Goal: Transaction & Acquisition: Subscribe to service/newsletter

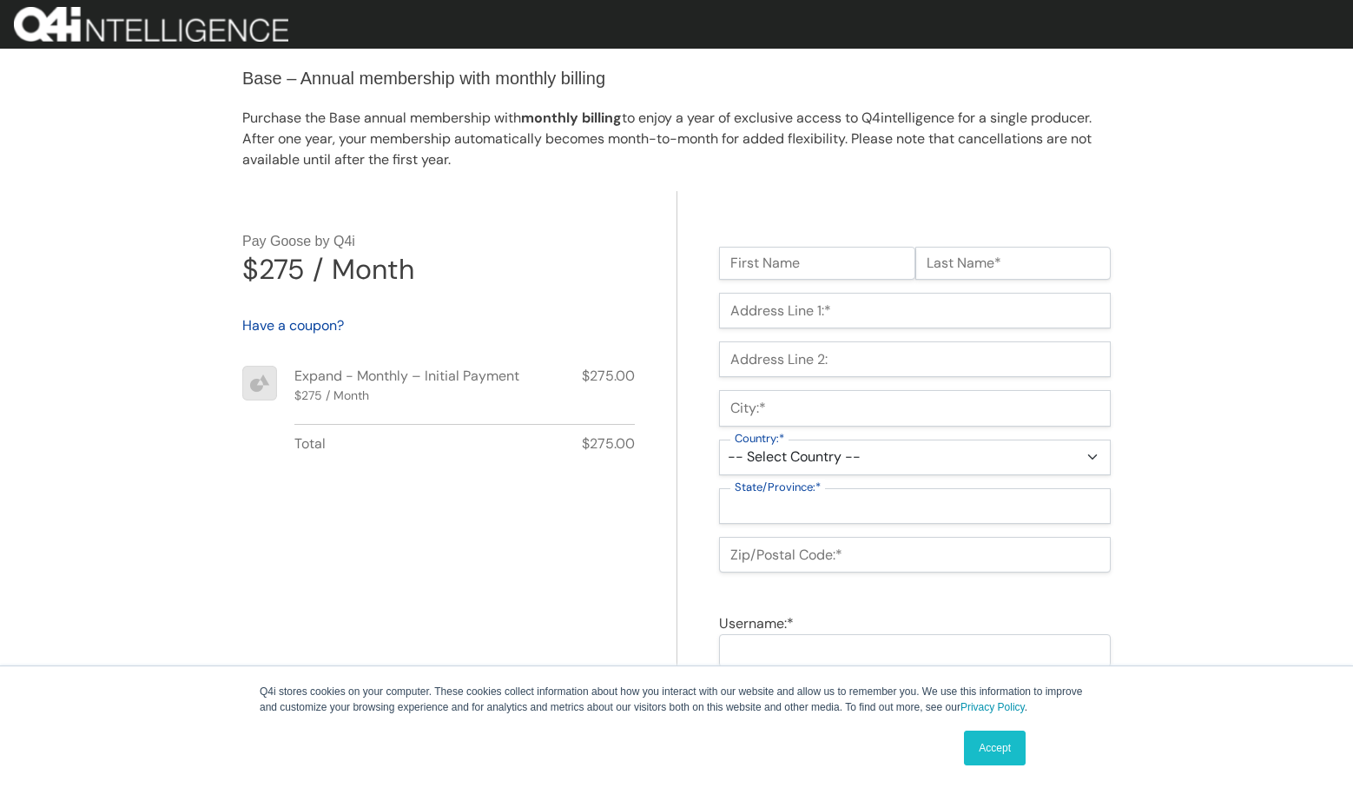
click at [808, 258] on input "First Name" at bounding box center [817, 263] width 196 height 33
type input "Jamie"
click at [1023, 275] on input "Last Name*" at bounding box center [1013, 263] width 196 height 33
type input "Lannister"
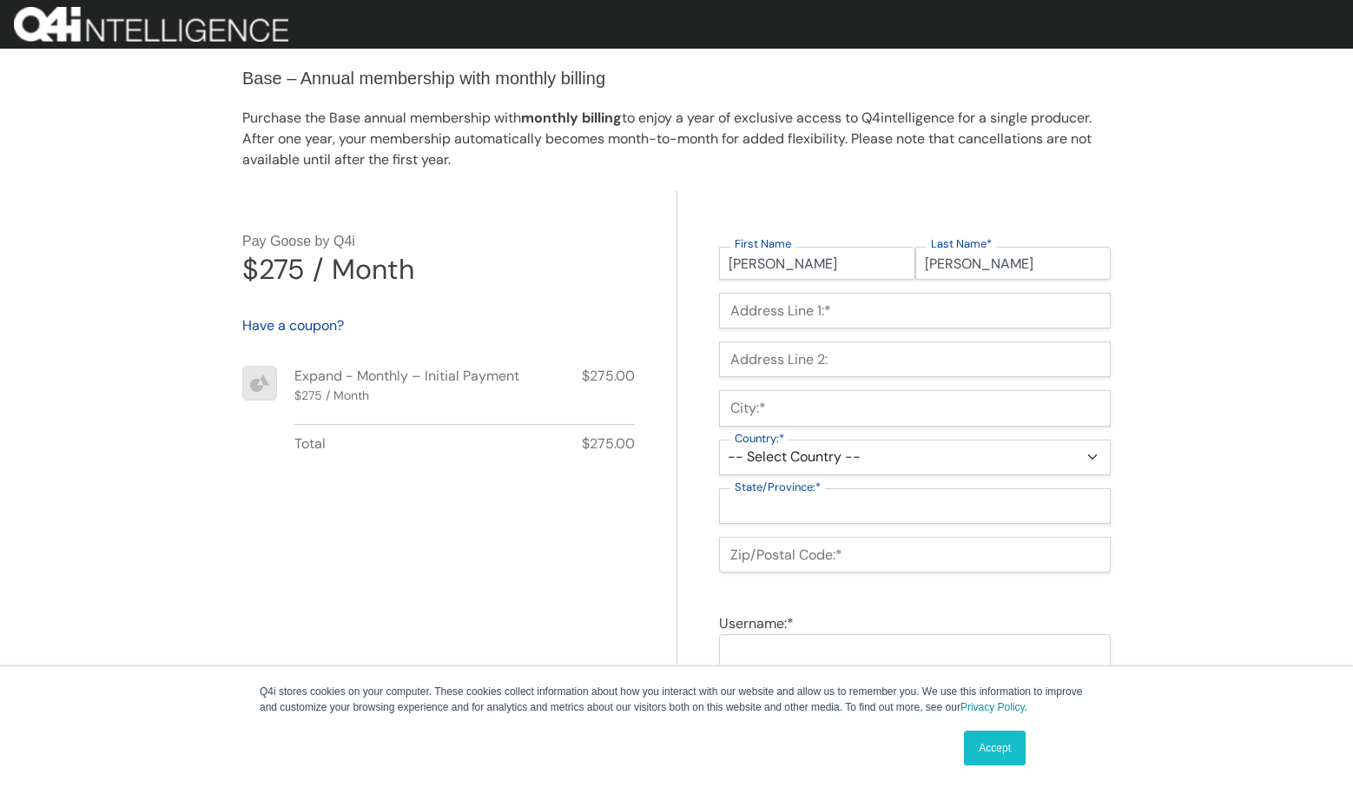
click at [926, 313] on input "Address Line 1:*" at bounding box center [915, 311] width 392 height 36
type input "12344 23rd Pl"
click at [867, 411] on input "City:*" at bounding box center [915, 408] width 392 height 36
type input "Gresham"
click at [861, 452] on select "-- Select Country -- United States (US) Afghanistan Åland Islands Albania Alger…" at bounding box center [915, 457] width 392 height 36
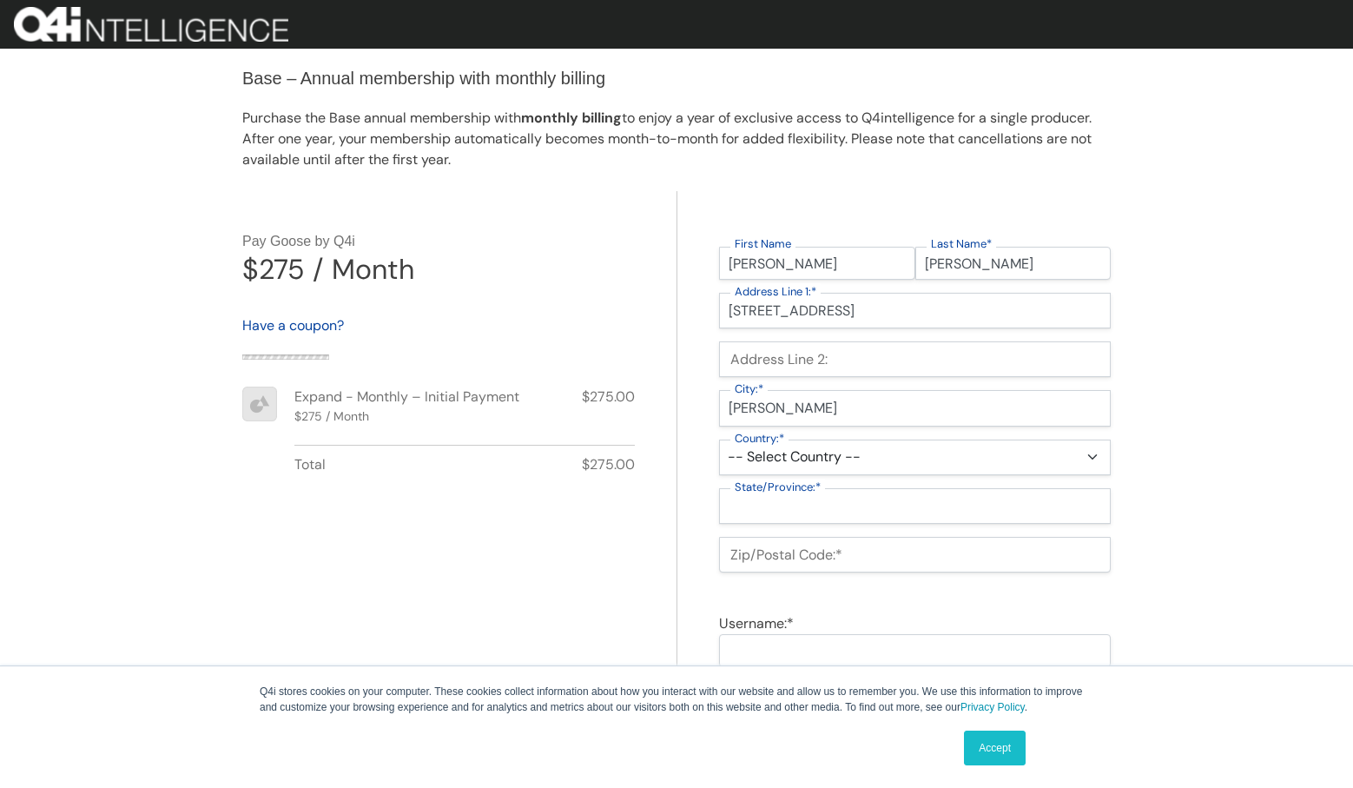
click at [719, 439] on select "-- Select Country -- United States (US) Afghanistan Åland Islands Albania Alger…" at bounding box center [915, 457] width 392 height 36
click at [849, 449] on select "-- Select Country -- United States (US) Afghanistan Åland Islands Albania Alger…" at bounding box center [915, 457] width 392 height 36
select select "US"
click at [719, 439] on select "-- Select Country -- United States (US) Afghanistan Åland Islands Albania Alger…" at bounding box center [915, 457] width 392 height 36
click at [0, 0] on select "State/Province" at bounding box center [0, 0] width 0 height 0
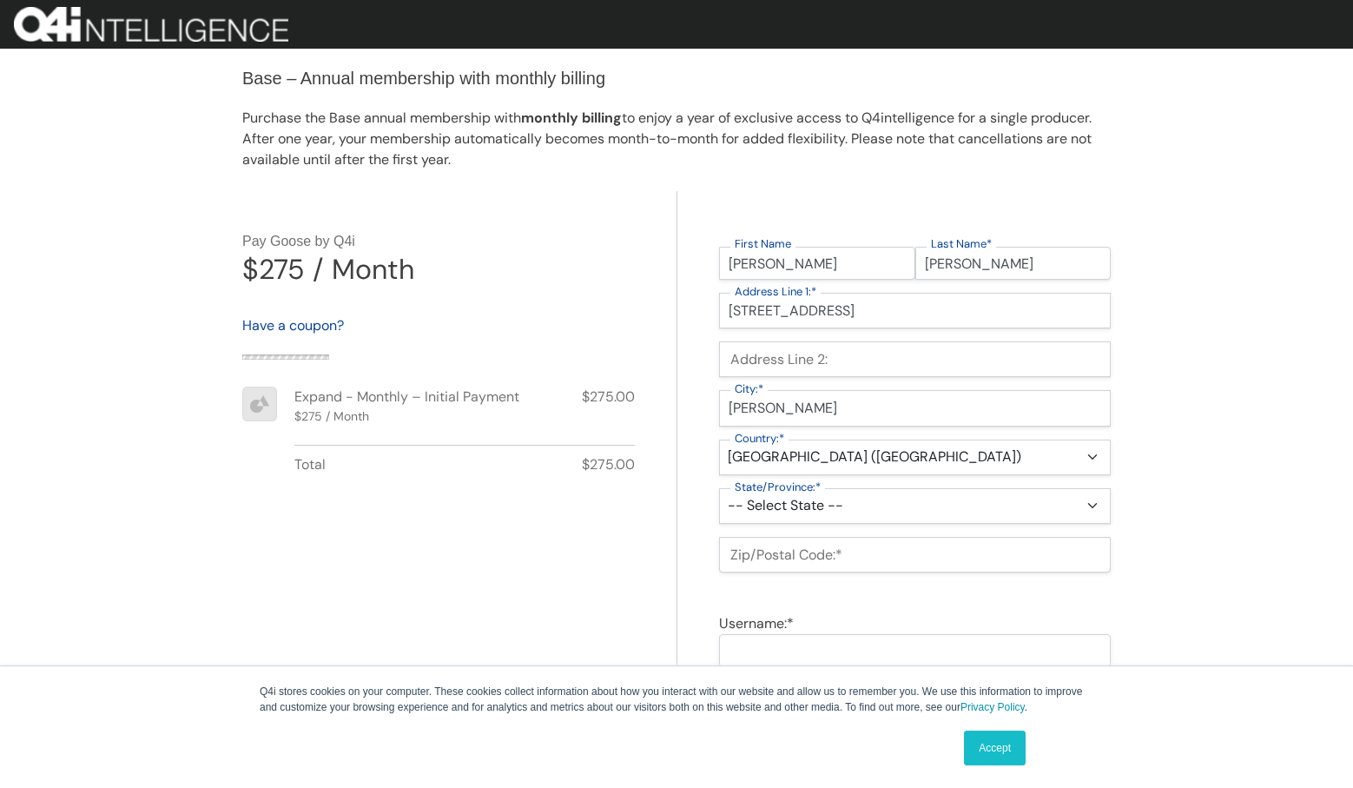
select select "OR"
click at [719, 488] on select "-- Select State -- Alabama Alaska Arizona Arkansas California Colorado Connecti…" at bounding box center [915, 506] width 392 height 36
click at [821, 543] on input "Zip/Postal Code:*" at bounding box center [915, 555] width 392 height 36
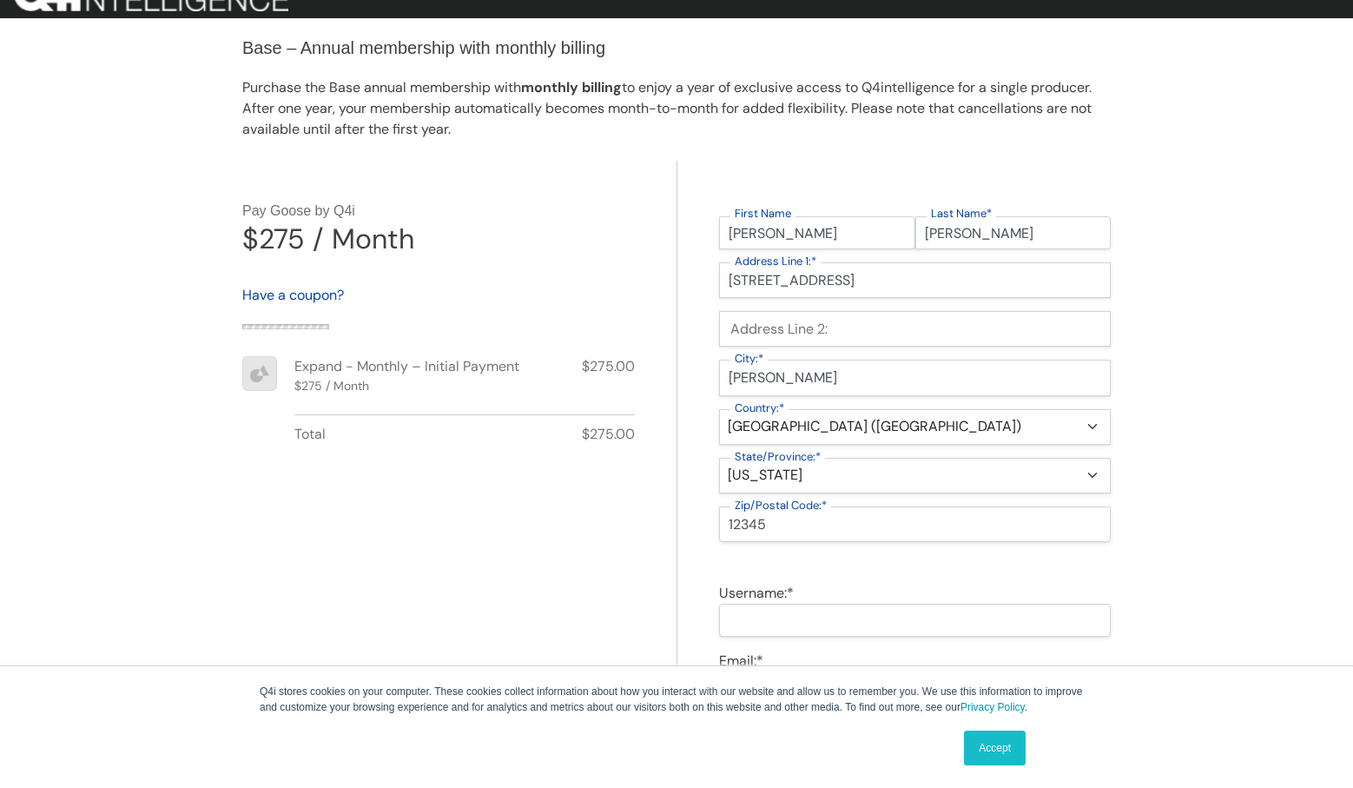
scroll to position [63, 0]
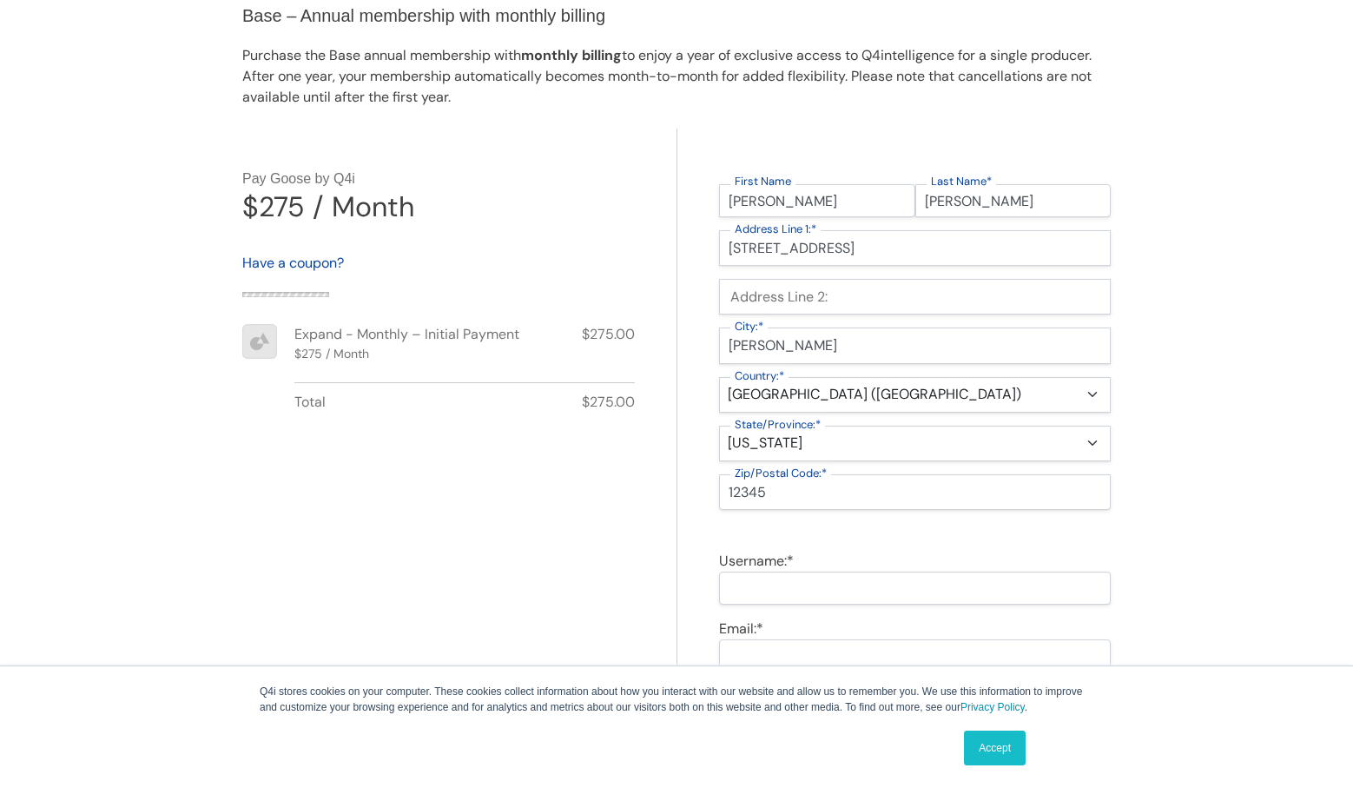
type input "12345"
click at [827, 582] on input "Username:*" at bounding box center [915, 587] width 392 height 33
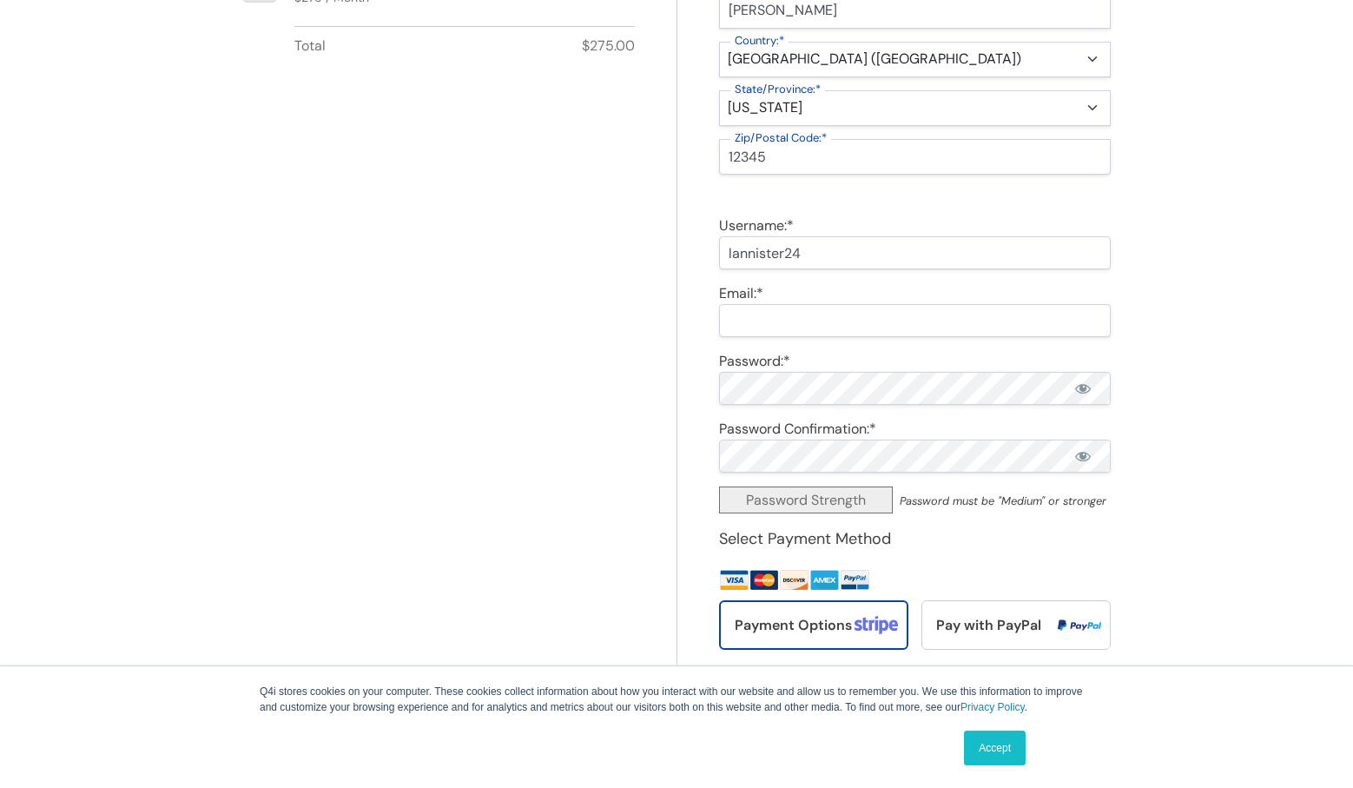
type input "lannister24"
click at [768, 320] on input "Email:*" at bounding box center [915, 320] width 392 height 33
type input "william+lannister@cheshtech.com"
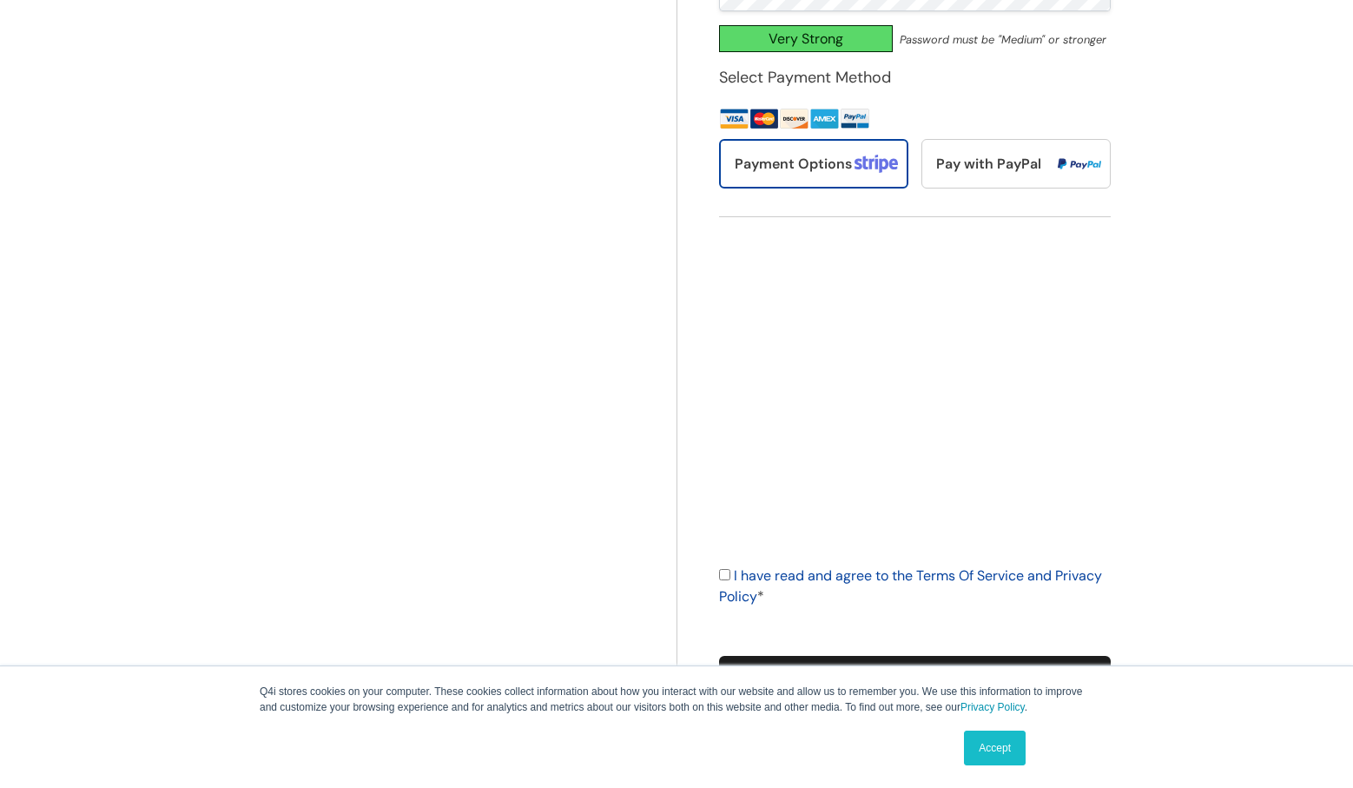
scroll to position [859, 0]
click at [728, 573] on input "I have read and agree to the Terms Of Service and Privacy Policy *" at bounding box center [724, 574] width 11 height 11
checkbox input "true"
click at [812, 654] on div "Name:* First Name Jamie Last Name* Lannister First Name Required Last Name Requ…" at bounding box center [893, 39] width 434 height 1414
click at [813, 657] on input "Purchase" at bounding box center [915, 673] width 392 height 35
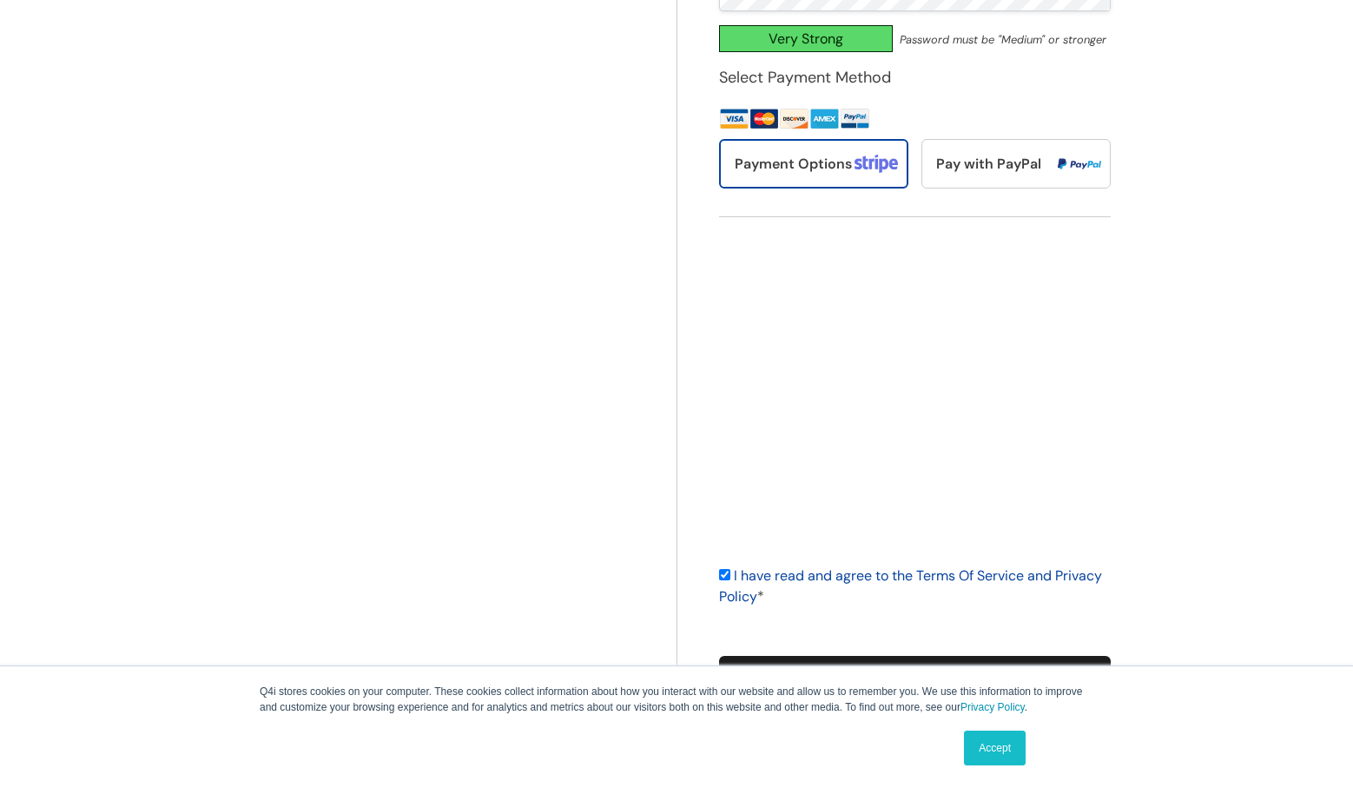
click at [1019, 744] on link "Accept" at bounding box center [995, 747] width 62 height 35
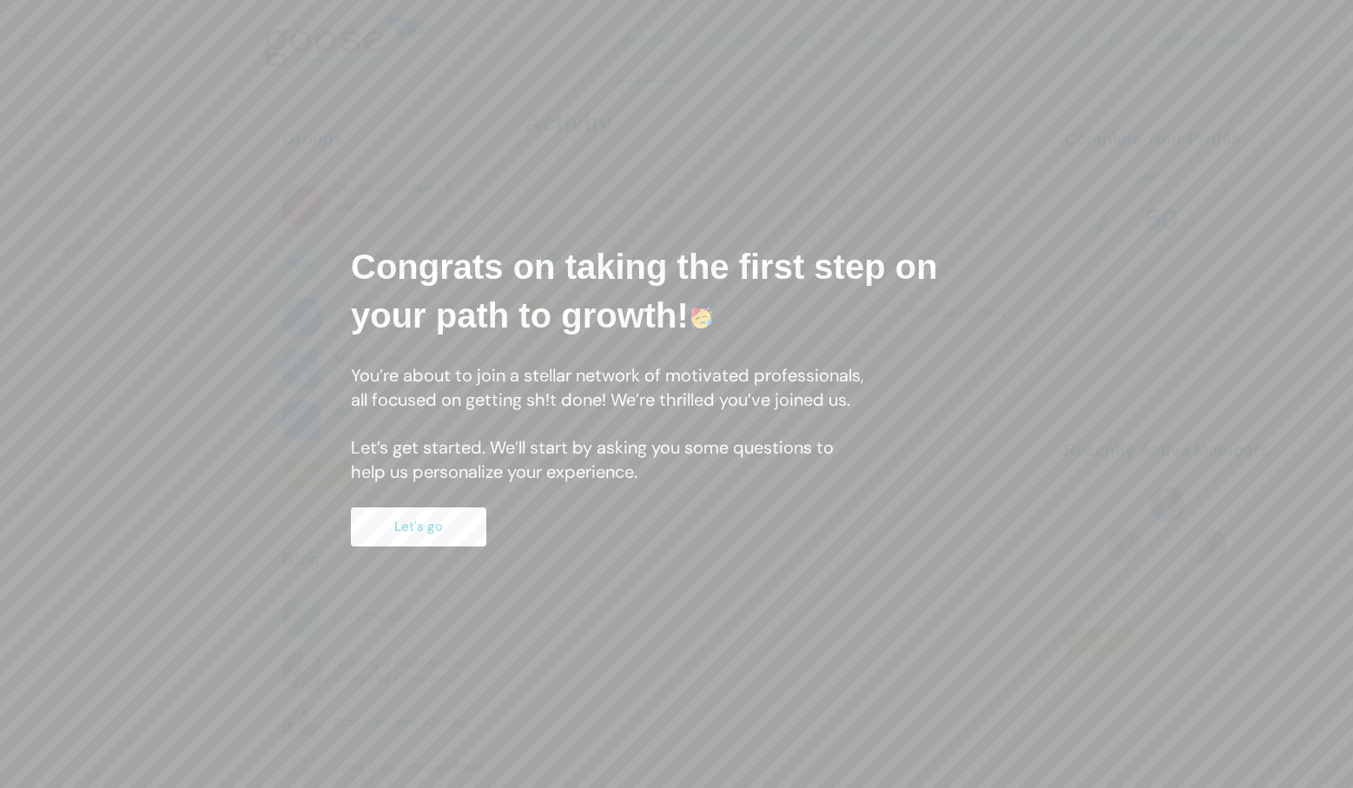
click at [401, 529] on button "Let's go" at bounding box center [418, 526] width 135 height 39
